Goal: Navigation & Orientation: Go to known website

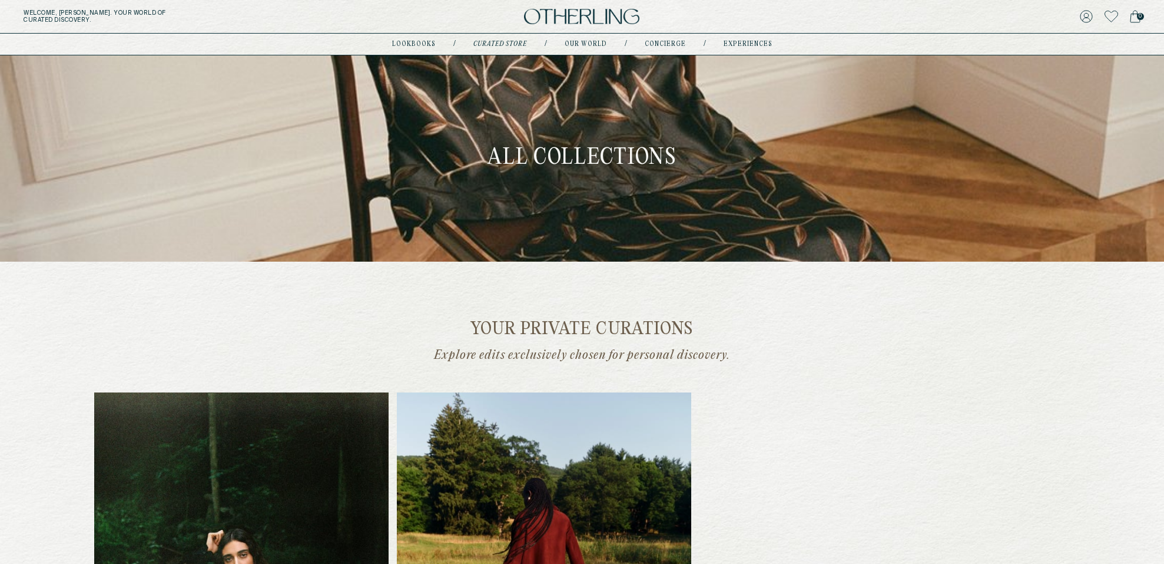
scroll to position [74, 0]
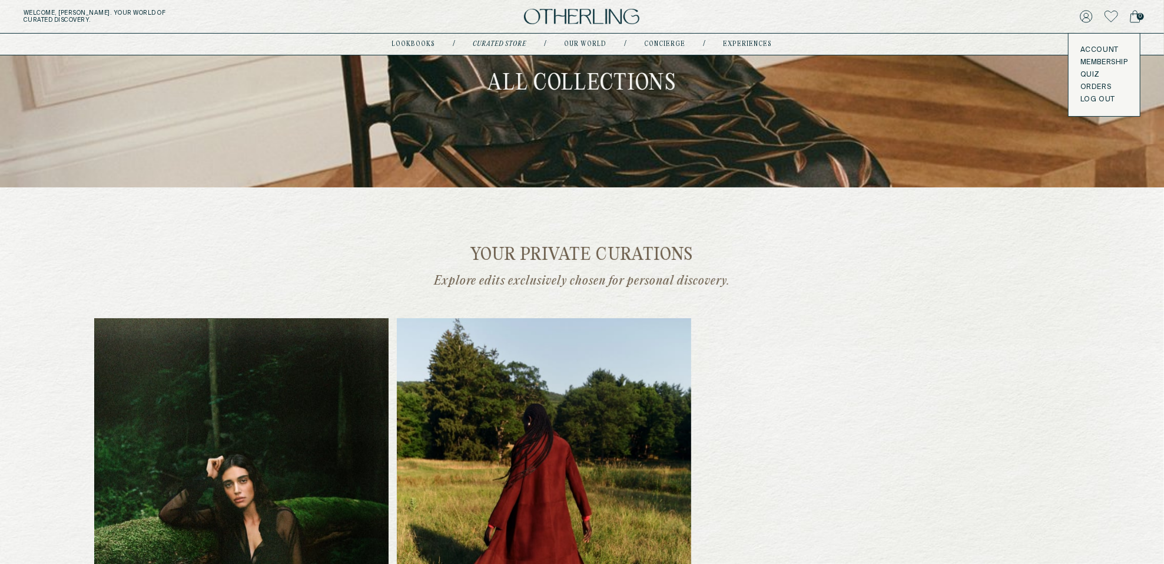
click at [1086, 18] on icon at bounding box center [1087, 17] width 12 height 12
click at [1085, 14] on icon at bounding box center [1086, 16] width 13 height 13
click at [1087, 16] on icon at bounding box center [1086, 16] width 13 height 13
click at [1094, 98] on button "LOG OUT" at bounding box center [1098, 99] width 35 height 9
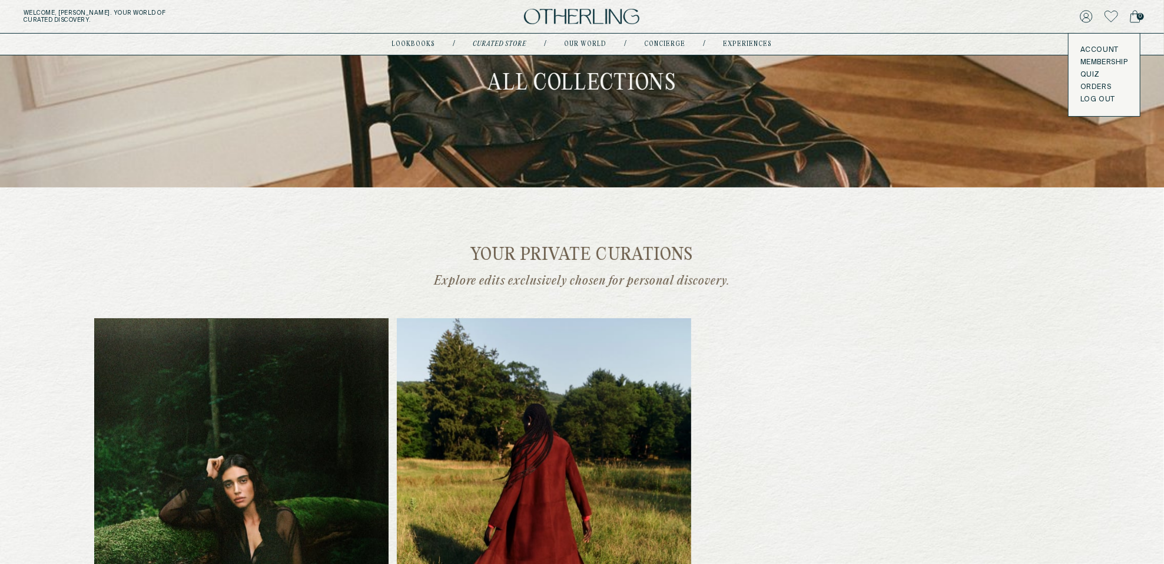
scroll to position [0, 0]
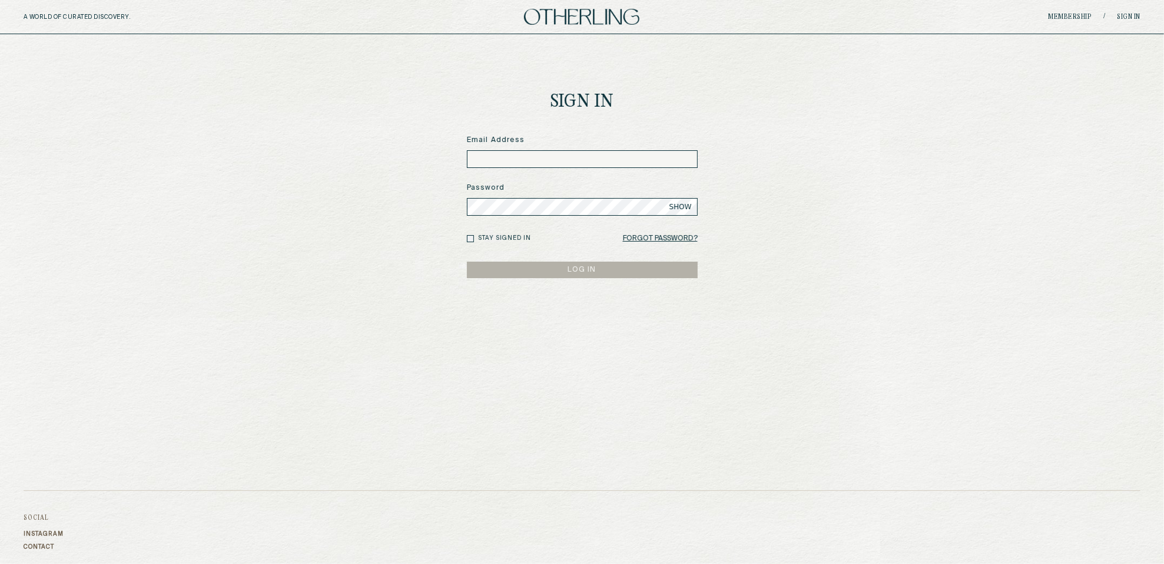
type input "**********"
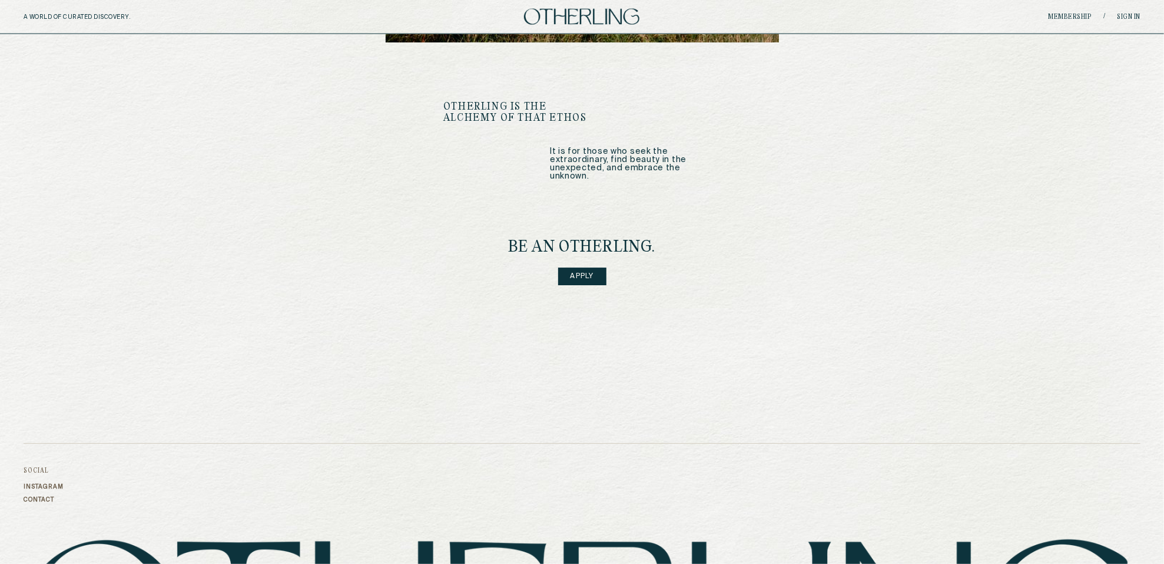
scroll to position [1445, 0]
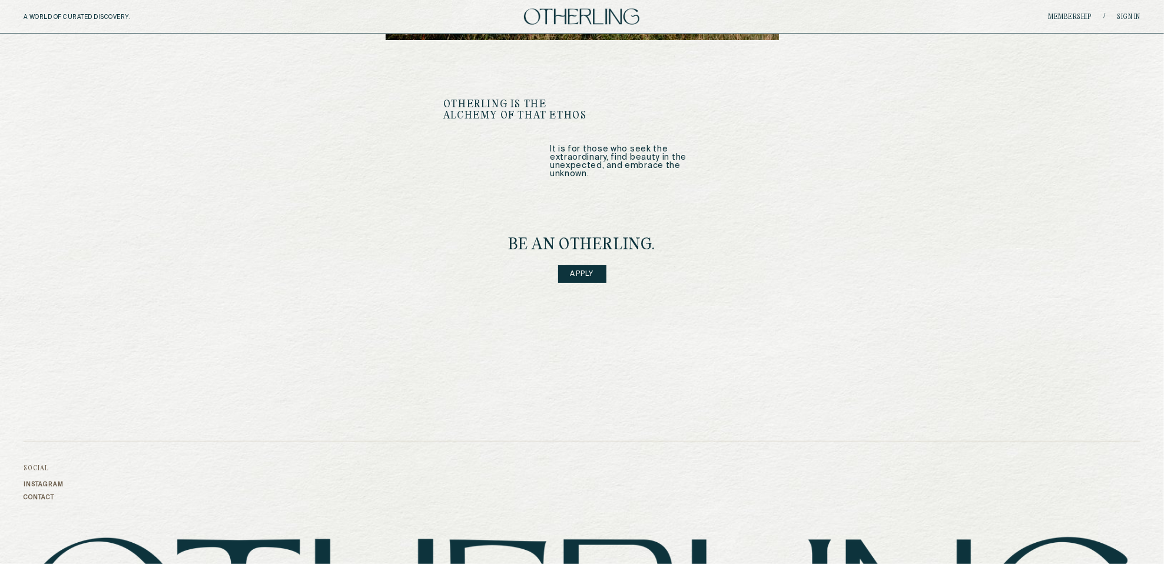
click at [585, 265] on link "Apply" at bounding box center [582, 274] width 48 height 18
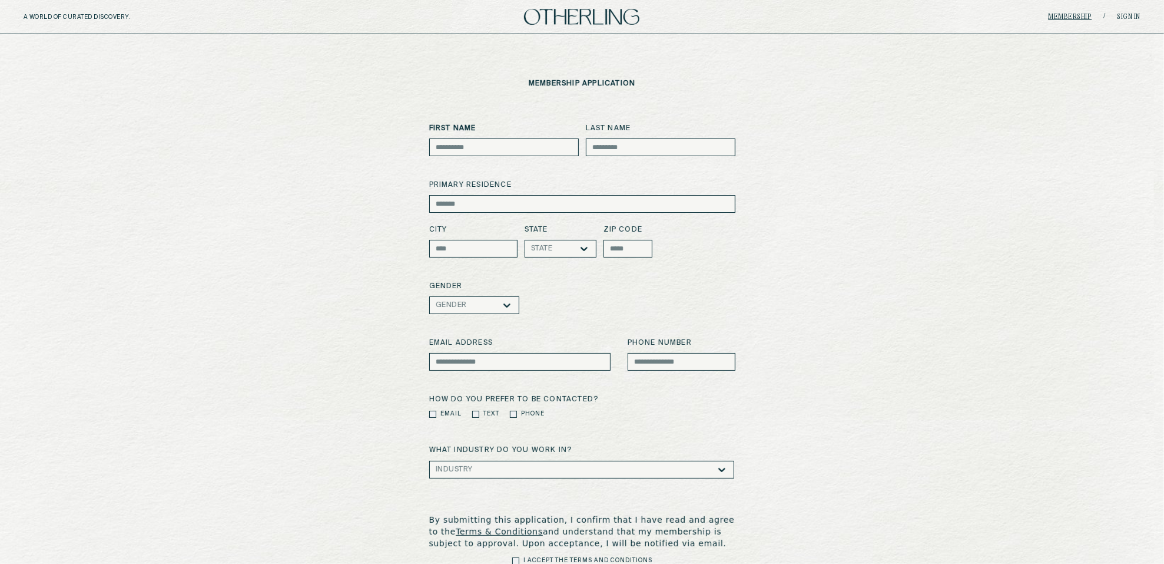
click at [1071, 16] on link "Membership" at bounding box center [1070, 17] width 44 height 7
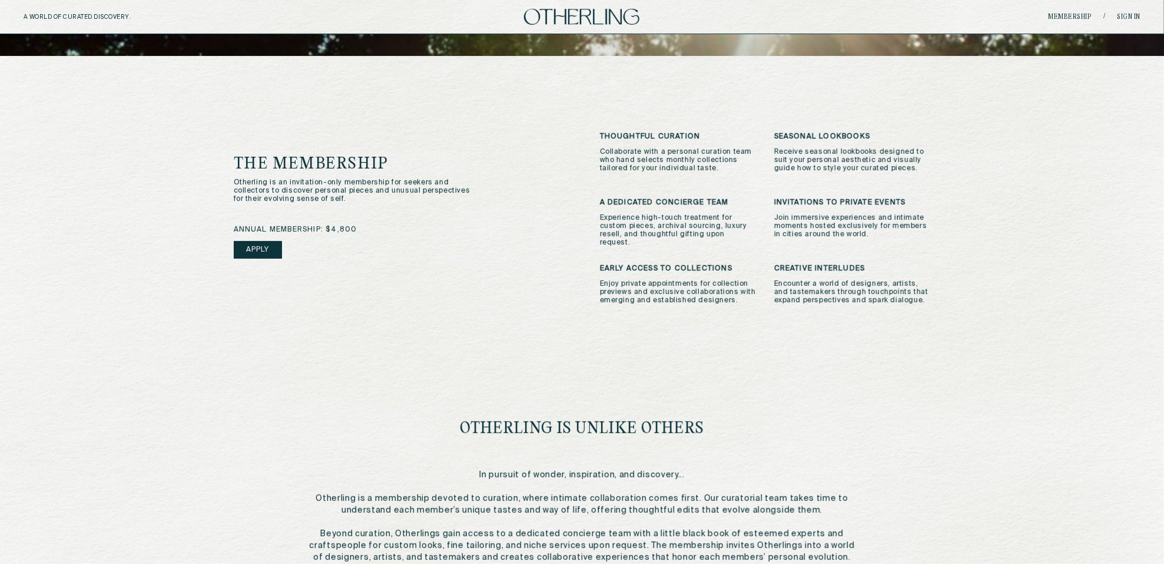
scroll to position [272, 0]
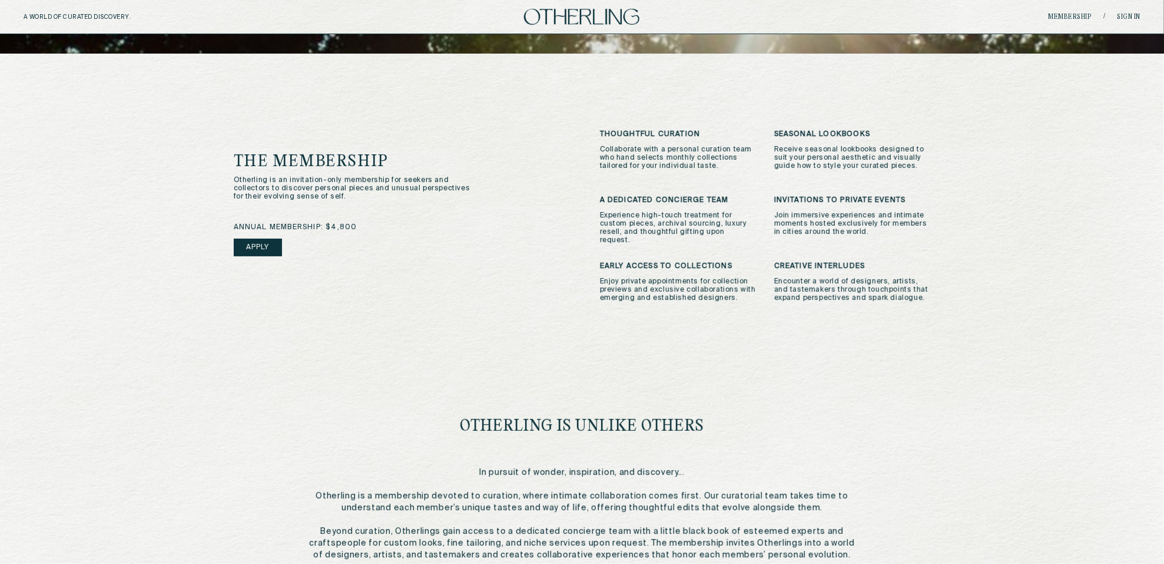
click at [586, 16] on img at bounding box center [581, 17] width 115 height 16
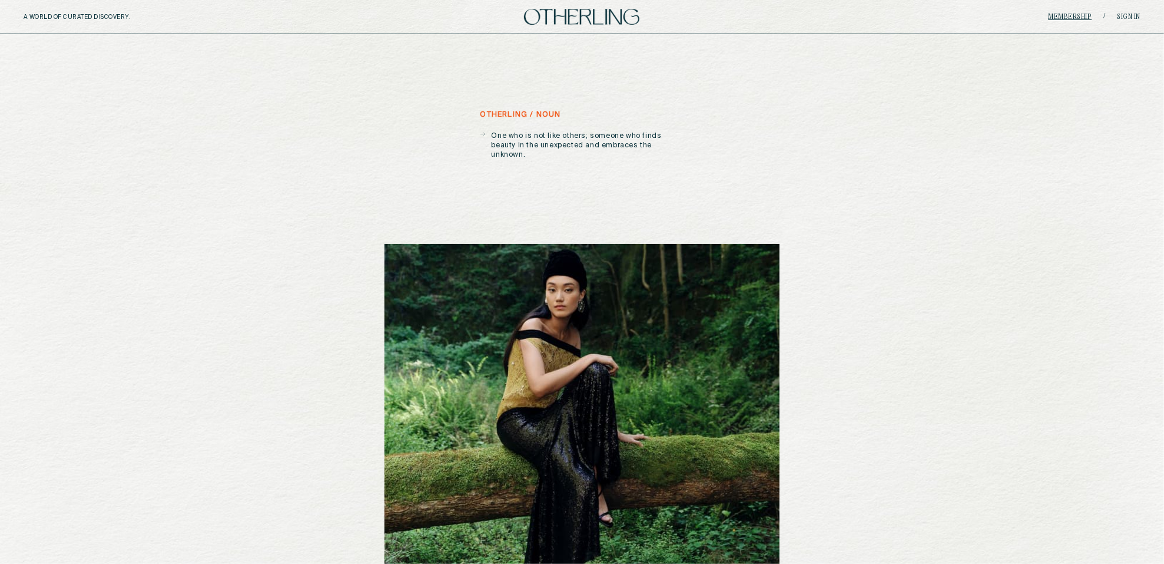
click at [1078, 16] on link "Membership" at bounding box center [1070, 17] width 44 height 7
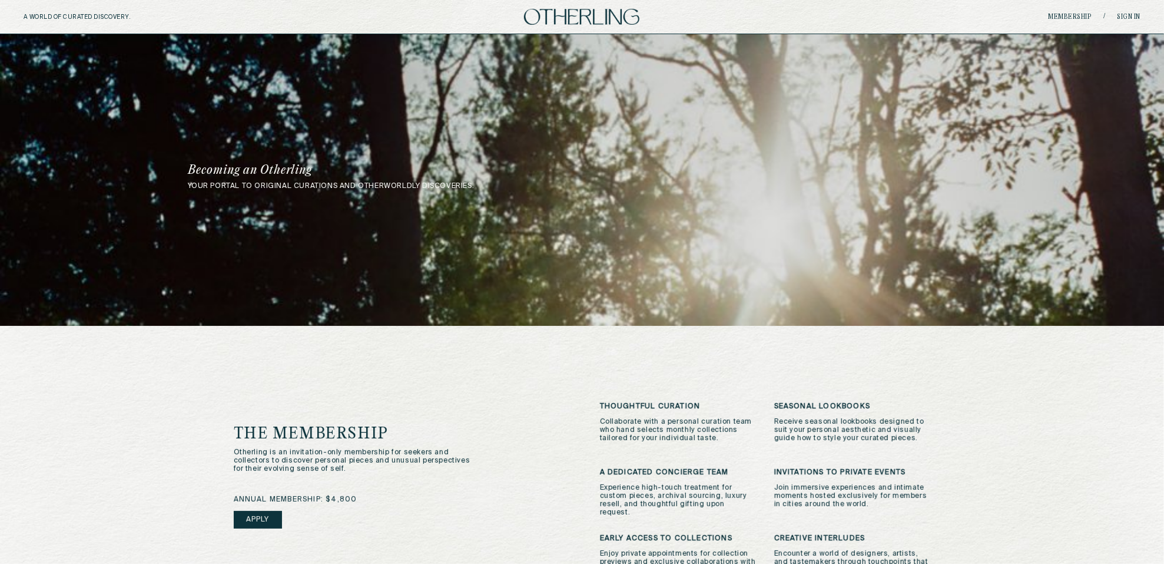
click at [600, 16] on img at bounding box center [581, 17] width 115 height 16
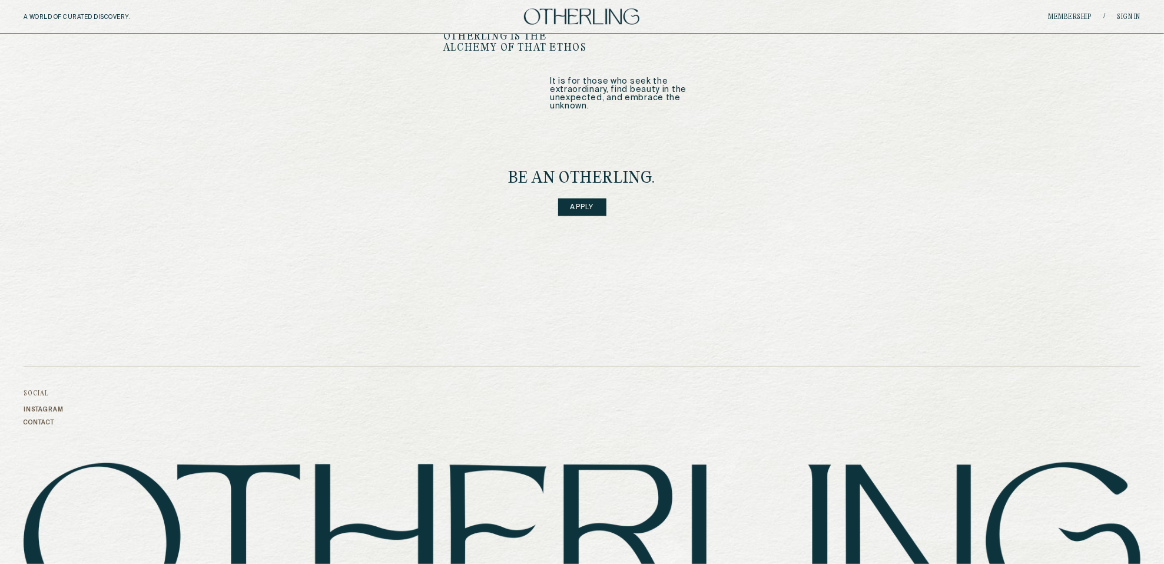
scroll to position [1592, 0]
